Goal: Task Accomplishment & Management: Complete application form

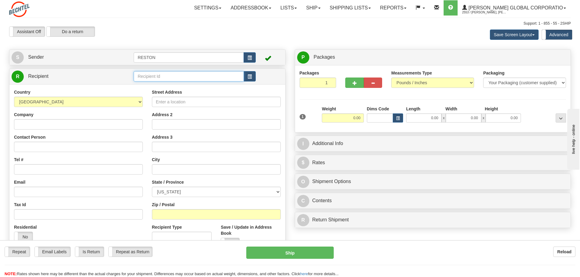
click at [151, 76] on input "text" at bounding box center [189, 76] width 110 height 10
click at [165, 102] on input "Street Address" at bounding box center [216, 102] width 129 height 10
click at [169, 75] on input "text" at bounding box center [189, 76] width 110 height 10
type input "Jan Leach"
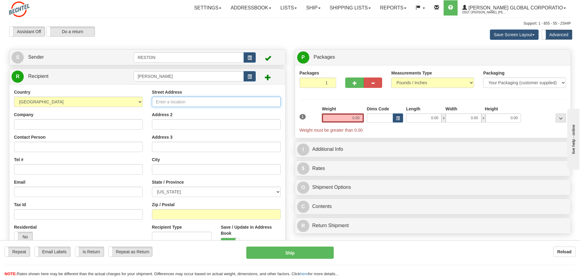
click at [178, 104] on input "Street Address" at bounding box center [216, 102] width 129 height 10
click at [174, 103] on input "Street Address" at bounding box center [216, 102] width 129 height 10
click at [179, 103] on input "70 Pleasant street" at bounding box center [216, 102] width 129 height 10
type input "70 Pleasant Street"
click at [184, 125] on input "Address 2" at bounding box center [216, 124] width 129 height 10
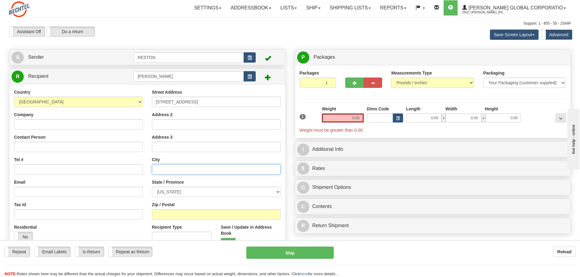
click at [163, 168] on input "text" at bounding box center [216, 169] width 129 height 10
type input "Castine"
click at [190, 180] on div "State / Province ALABAMA ALASKA ARIZONA ARKANSAS Armed Forces America Armed For…" at bounding box center [216, 188] width 129 height 18
click at [277, 193] on select "ALABAMA ALASKA ARIZONA ARKANSAS Armed Forces America Armed Forces Europe Armed …" at bounding box center [216, 192] width 129 height 10
select select "ME"
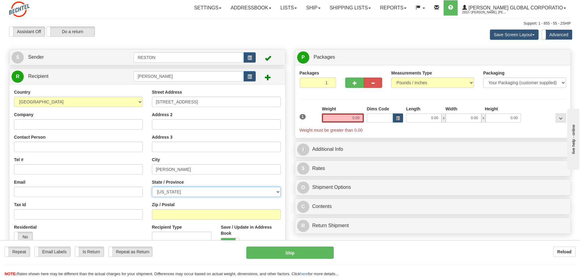
click at [152, 187] on select "ALABAMA ALASKA ARIZONA ARKANSAS Armed Forces America Armed Forces Europe Armed …" at bounding box center [216, 192] width 129 height 10
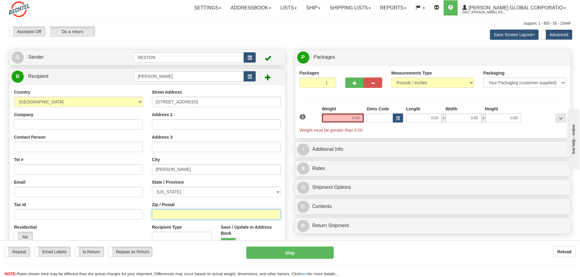
click at [188, 212] on input "Zip / Postal" at bounding box center [216, 214] width 129 height 10
type input "04421"
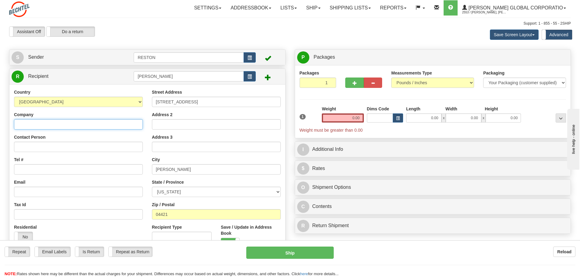
click at [97, 127] on input "Company" at bounding box center [78, 124] width 129 height 10
click at [30, 124] on input "Company" at bounding box center [78, 124] width 129 height 10
paste input "Maine Maritime Academy"
type input "Maine Maritime Academy"
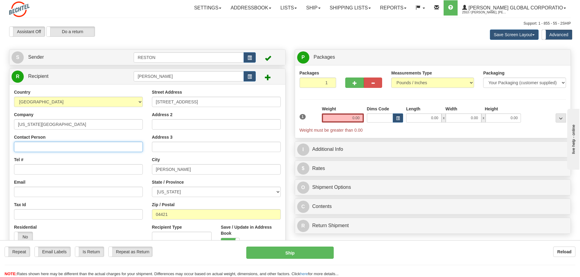
click at [27, 148] on input "Contact Person" at bounding box center [78, 147] width 129 height 10
click at [38, 150] on input "Contact Person" at bounding box center [78, 147] width 129 height 10
paste input "Jan Leach, Career Fair Receiving"
type input "Jan Leach, Career Fair Receiving"
click at [39, 170] on input "Tel #" at bounding box center [78, 169] width 129 height 10
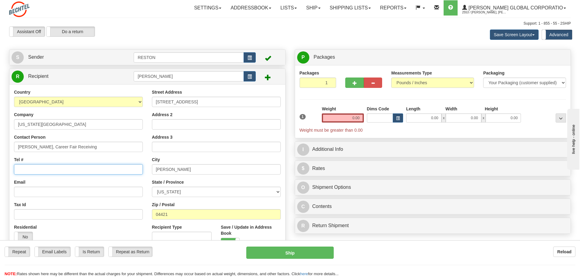
click at [56, 171] on input "Tel #" at bounding box center [78, 169] width 129 height 10
paste input "(703) 409-5769"
type input "(703) 409-5769"
click at [54, 182] on div "Email" at bounding box center [78, 188] width 129 height 18
click at [37, 190] on input "Email" at bounding box center [78, 192] width 129 height 10
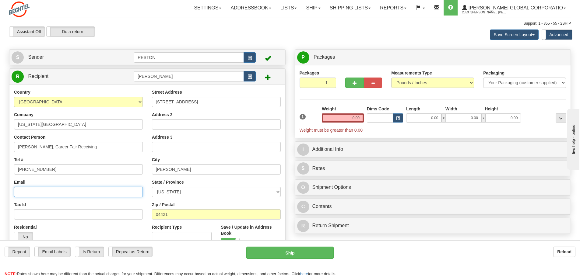
click at [47, 193] on input "Email" at bounding box center [78, 192] width 129 height 10
paste input "vnaraya2@bechtel.us"
click at [18, 194] on input "vnaraya2@bechtel.us" at bounding box center [78, 192] width 129 height 10
type input "vnaraya2@bechtel.us"
click at [106, 206] on div "Tax Id" at bounding box center [78, 211] width 129 height 18
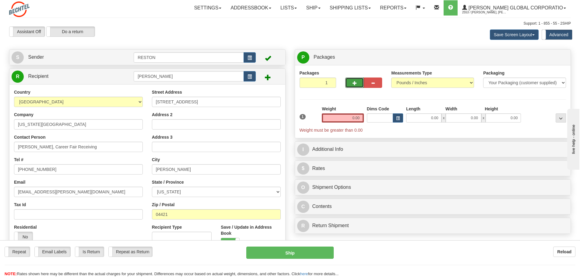
click at [354, 83] on span "button" at bounding box center [354, 83] width 4 height 4
type input "2"
click at [357, 119] on input "0.00" at bounding box center [343, 117] width 42 height 9
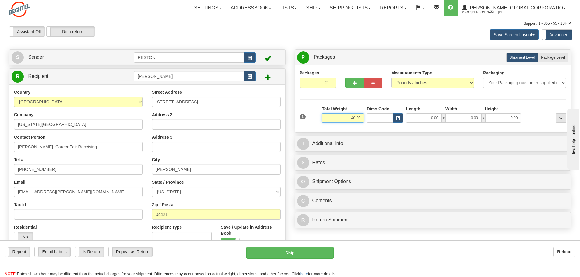
click at [363, 120] on input "40.00" at bounding box center [343, 117] width 42 height 9
type input "40.00"
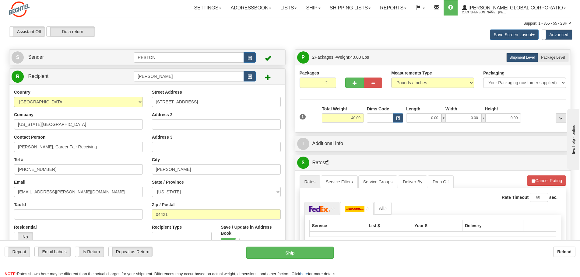
click at [390, 129] on div "Packages 2 1 Measurements Type" at bounding box center [433, 98] width 276 height 67
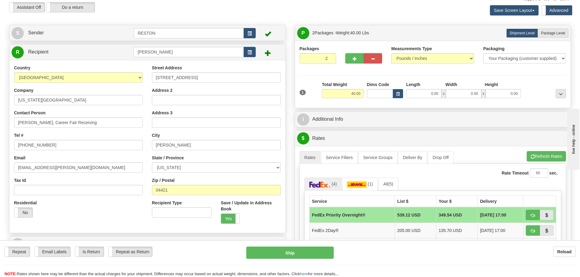
scroll to position [30, 0]
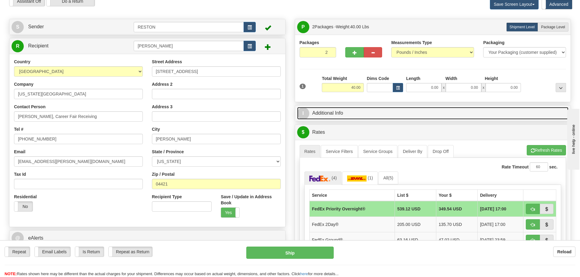
click at [337, 114] on link "I Additional Info" at bounding box center [432, 113] width 271 height 12
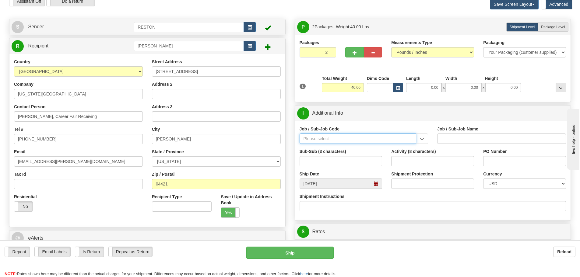
click at [394, 141] on input "Job / Sub-Job Code" at bounding box center [357, 139] width 117 height 10
click at [305, 138] on input "Job / Sub-Job Code" at bounding box center [357, 139] width 117 height 10
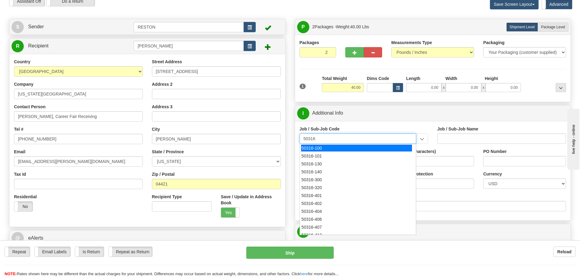
click at [319, 148] on div "50316-100" at bounding box center [356, 148] width 111 height 7
type input "50316-100"
type input "ENG MGMT - MANAGER OF ENGINEERING"
type input "50316-100"
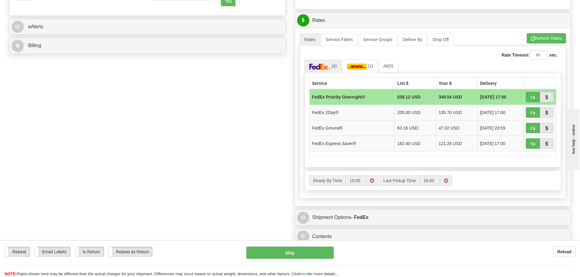
scroll to position [243, 0]
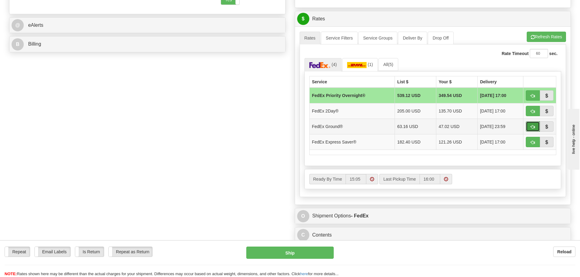
click at [533, 127] on span "button" at bounding box center [532, 127] width 4 height 4
type input "92"
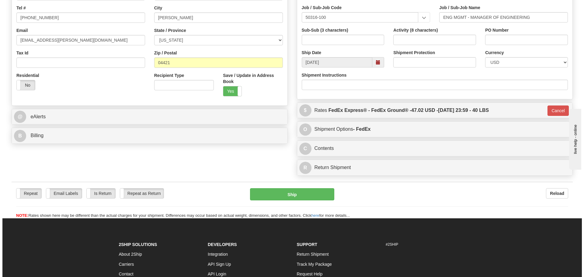
scroll to position [152, 0]
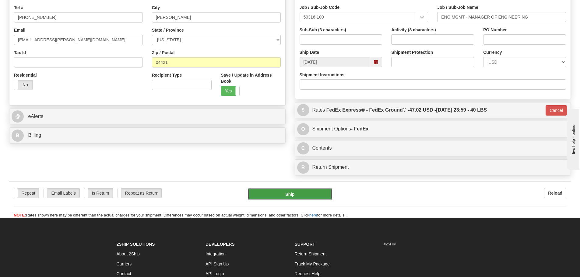
click at [287, 196] on button "Ship" at bounding box center [290, 194] width 84 height 12
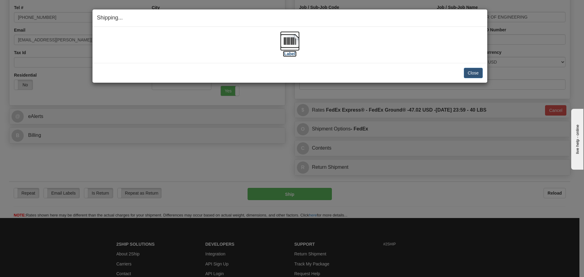
click at [291, 45] on img at bounding box center [289, 40] width 19 height 19
click at [472, 75] on button "Close" at bounding box center [473, 73] width 19 height 10
